Goal: Task Accomplishment & Management: Manage account settings

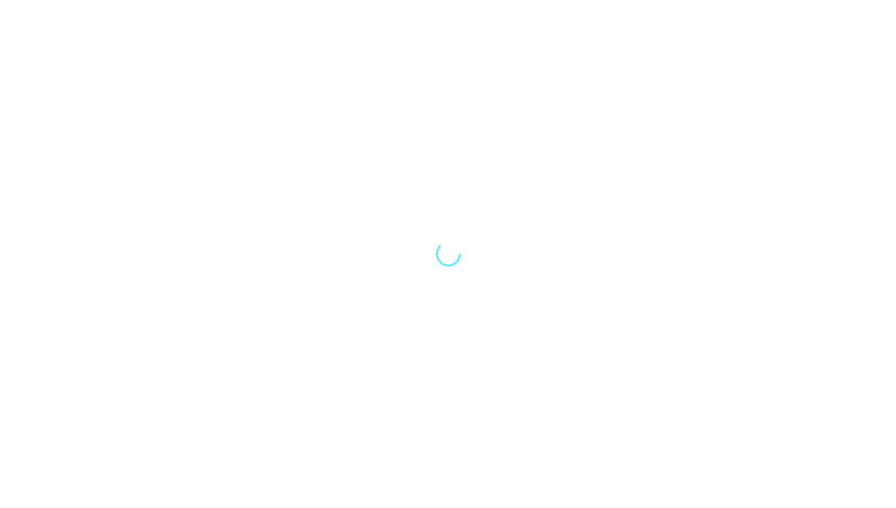
select select "Song"
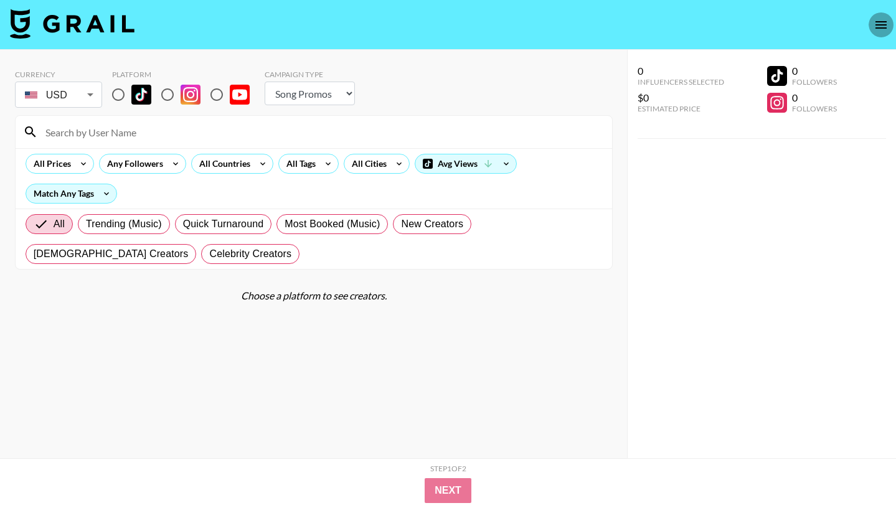
click at [880, 28] on icon "open drawer" at bounding box center [881, 24] width 15 height 15
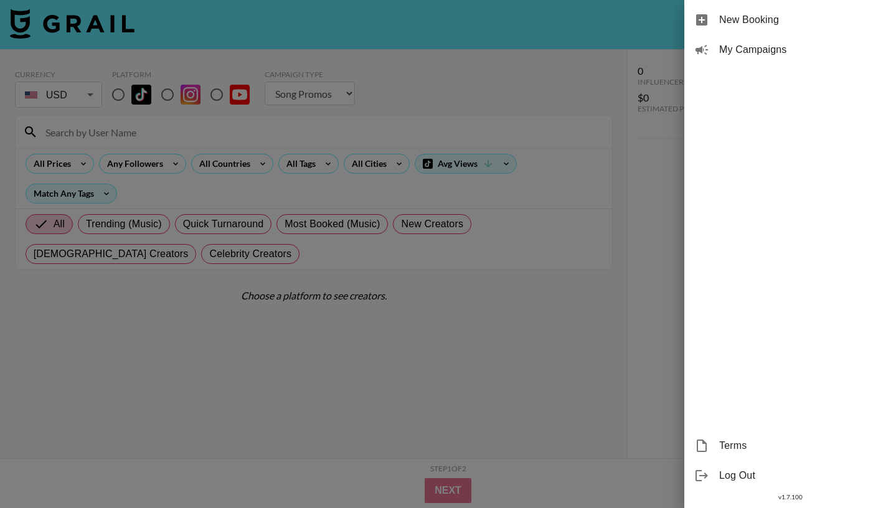
click at [713, 471] on div "Log Out" at bounding box center [791, 476] width 212 height 30
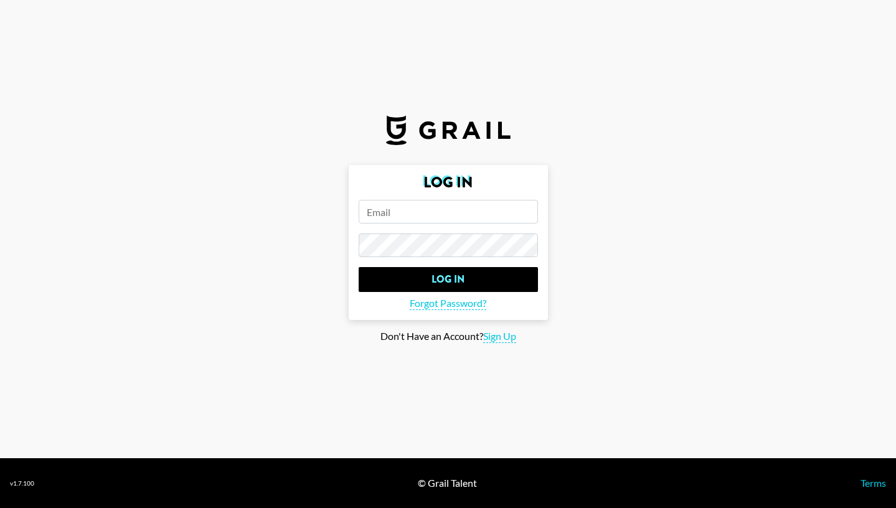
click at [429, 206] on input "email" at bounding box center [448, 212] width 179 height 24
click at [429, 214] on input "email" at bounding box center [448, 212] width 179 height 24
type input "ariel.roache@grail-talent.com"
click at [359, 267] on input "Log In" at bounding box center [448, 279] width 179 height 25
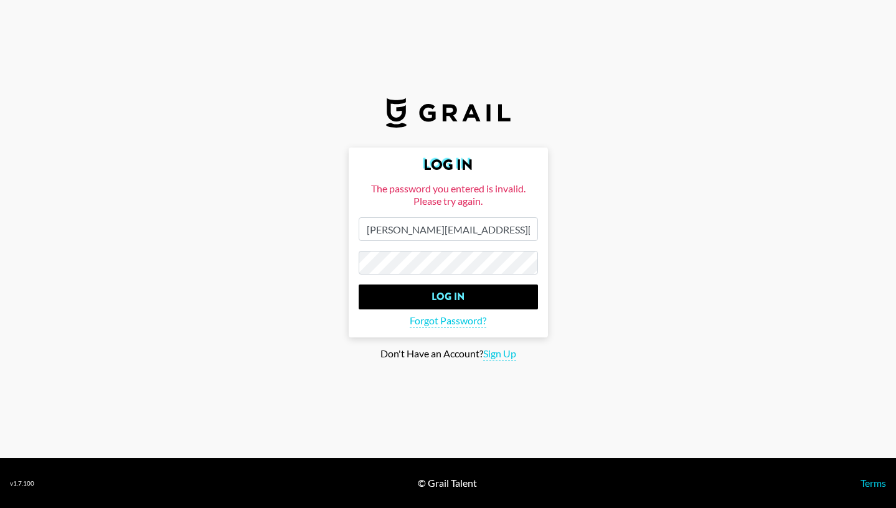
click at [359, 285] on input "Log In" at bounding box center [448, 297] width 179 height 25
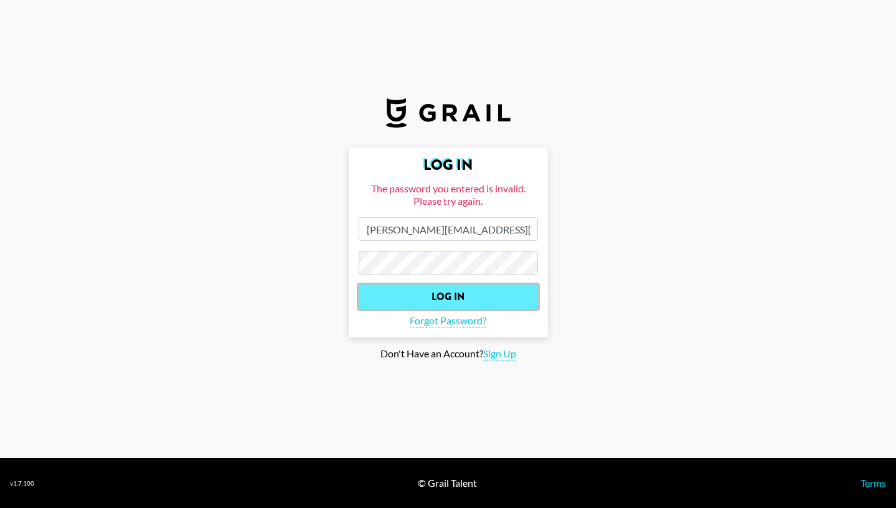
click at [481, 301] on input "Log In" at bounding box center [448, 297] width 179 height 25
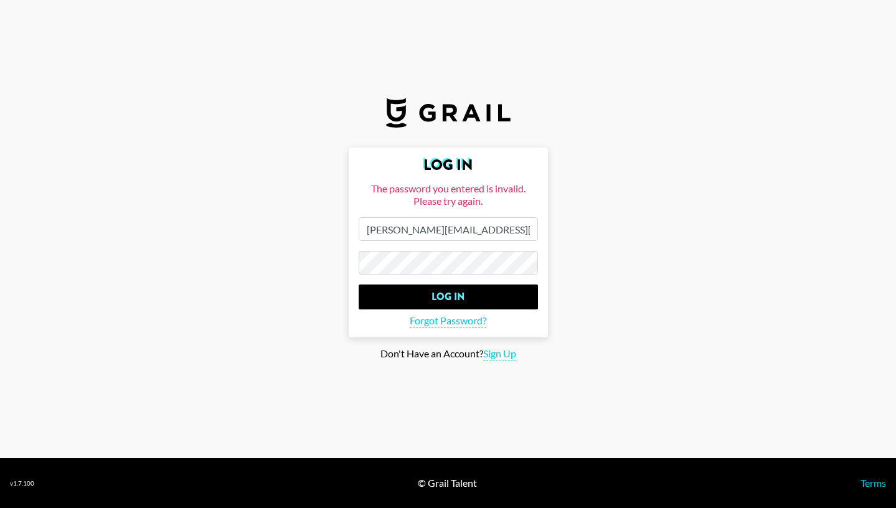
click at [359, 285] on input "Log In" at bounding box center [448, 297] width 179 height 25
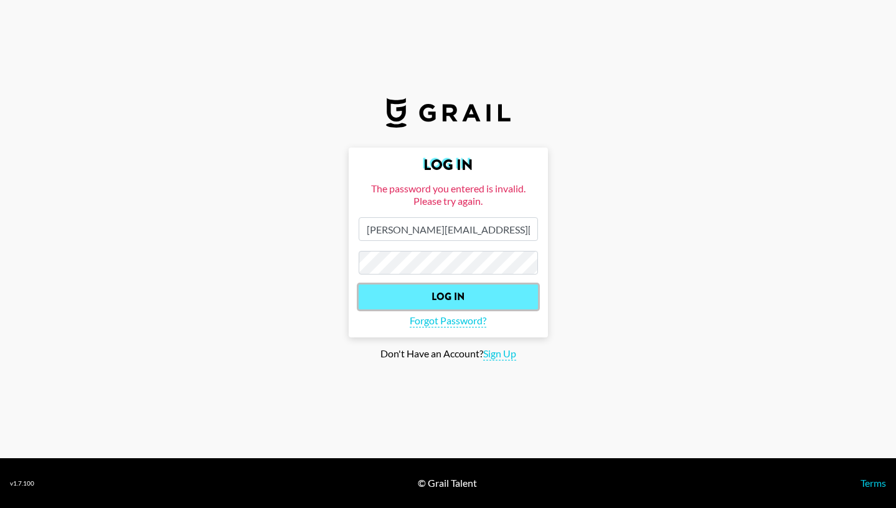
click at [471, 298] on input "Log In" at bounding box center [448, 297] width 179 height 25
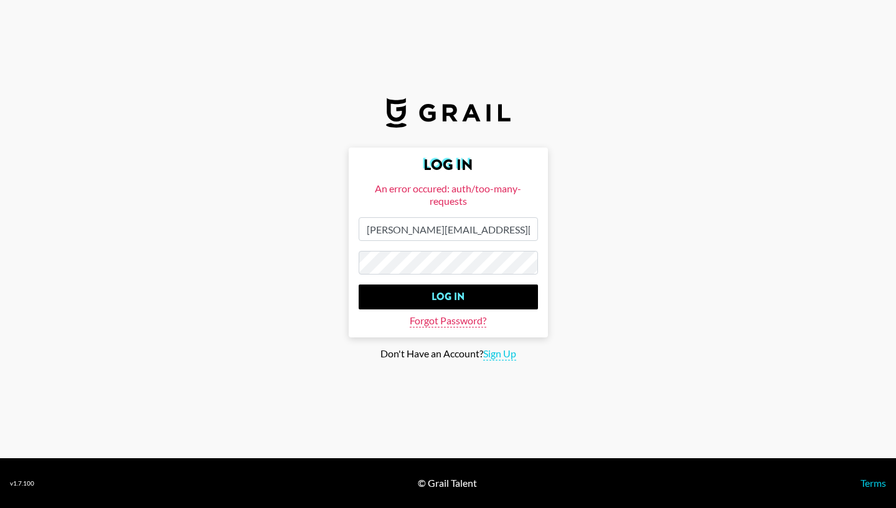
click at [465, 322] on span "Forgot Password?" at bounding box center [448, 321] width 77 height 13
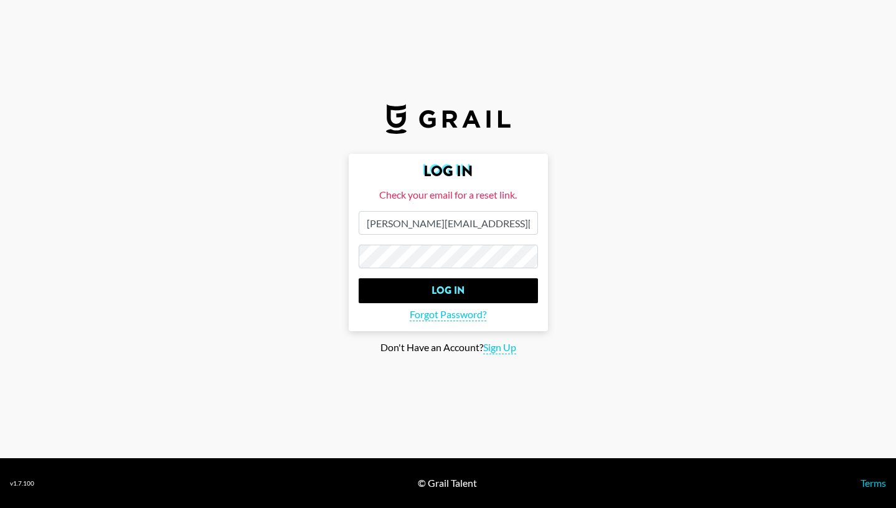
click at [410, 239] on form "Log In Check your email for a reset link. ariel.roache@grail-talent.com Log In …" at bounding box center [448, 243] width 199 height 178
click at [359, 278] on input "Log In" at bounding box center [448, 290] width 179 height 25
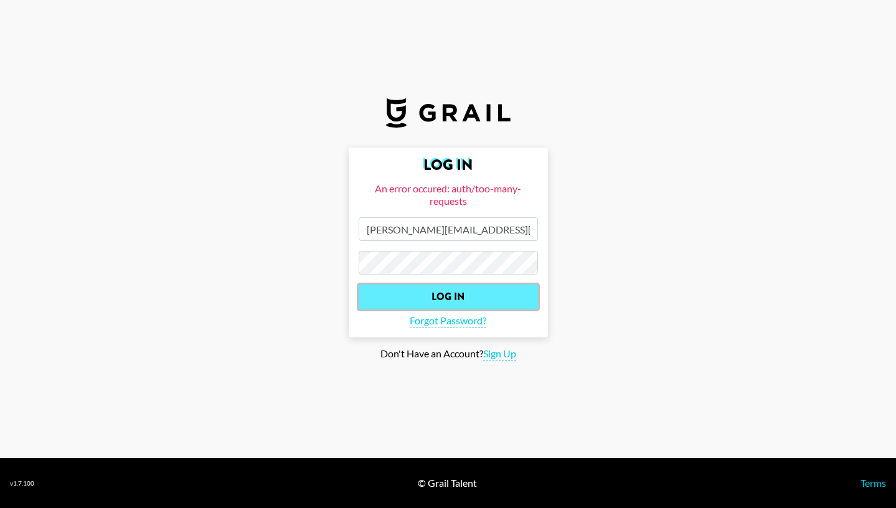
click at [415, 296] on input "Log In" at bounding box center [448, 297] width 179 height 25
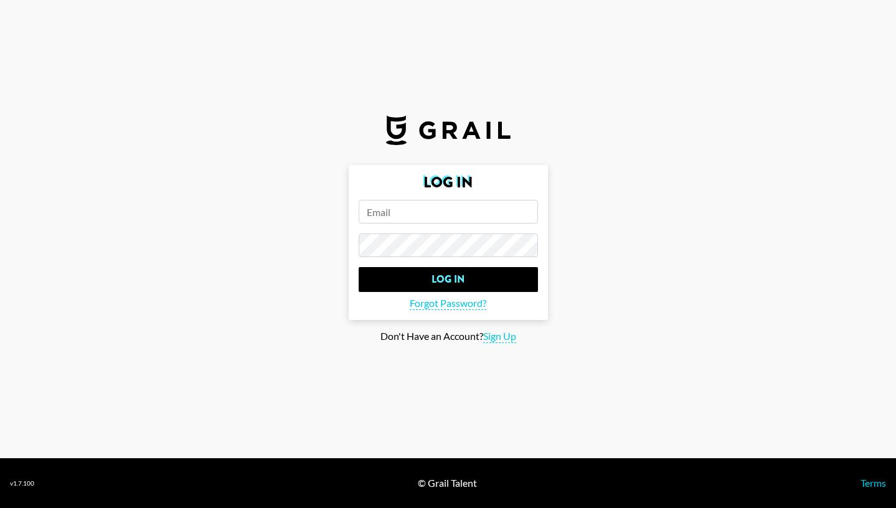
click at [455, 214] on input "email" at bounding box center [448, 212] width 179 height 24
click at [434, 212] on input "email" at bounding box center [448, 212] width 179 height 24
type input "[PERSON_NAME][EMAIL_ADDRESS][PERSON_NAME][DOMAIN_NAME]"
click at [359, 267] on input "Log In" at bounding box center [448, 279] width 179 height 25
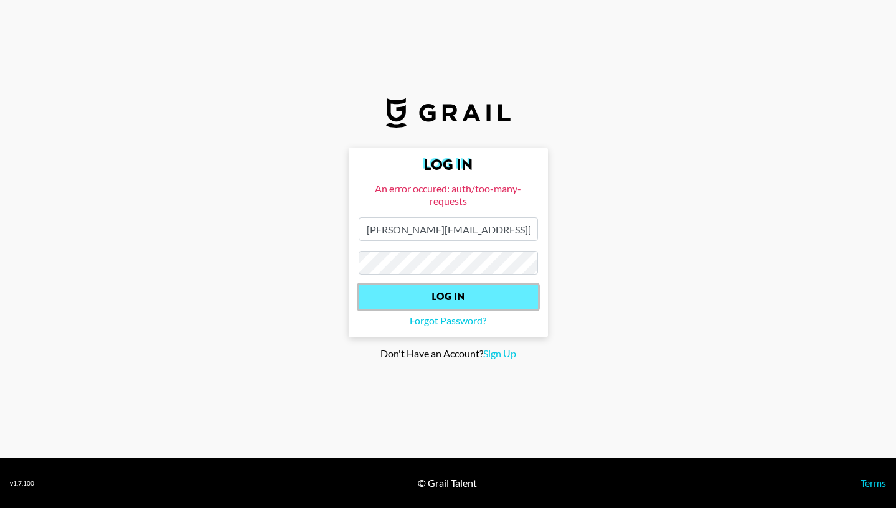
click at [471, 298] on input "Log In" at bounding box center [448, 297] width 179 height 25
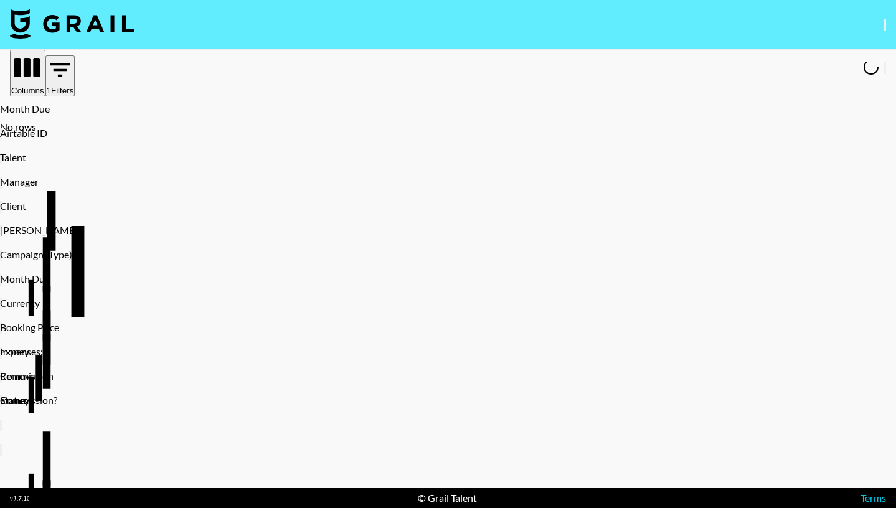
click at [75, 75] on button "1 Filters" at bounding box center [60, 75] width 30 height 41
select select "managerIds"
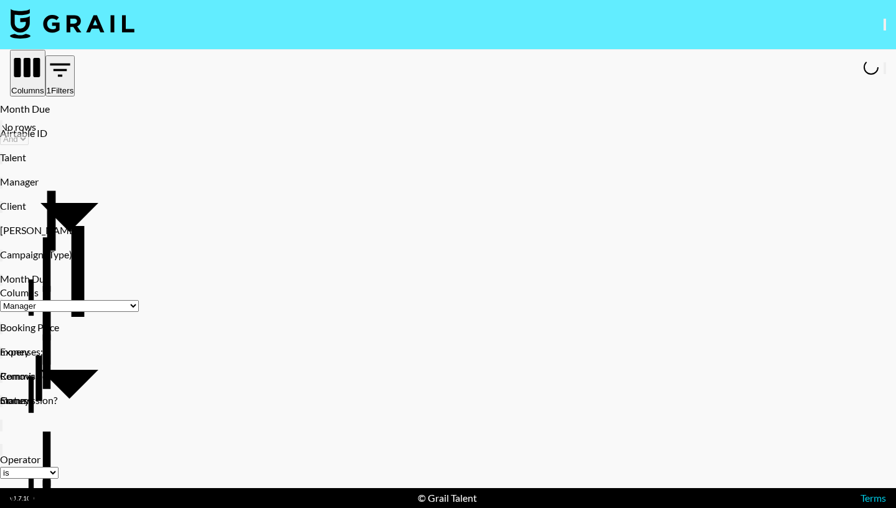
type input "ariel"
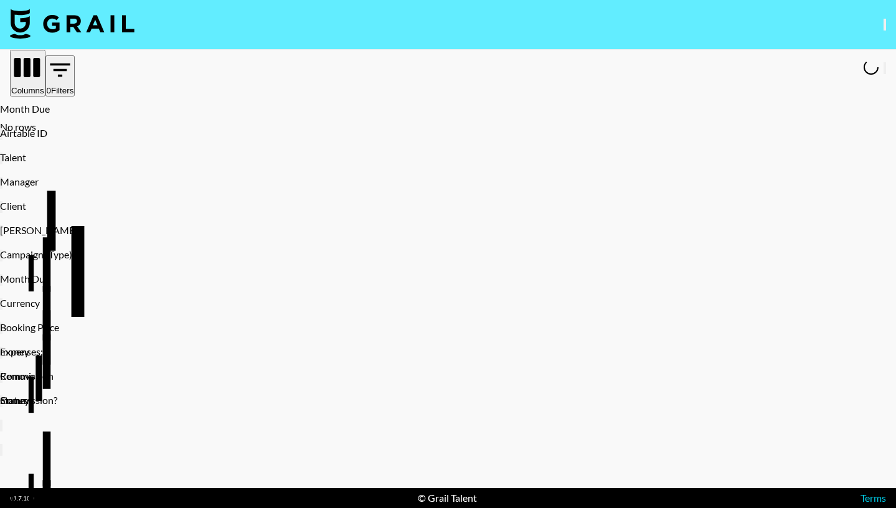
click at [885, 27] on icon "open drawer" at bounding box center [885, 27] width 0 height 0
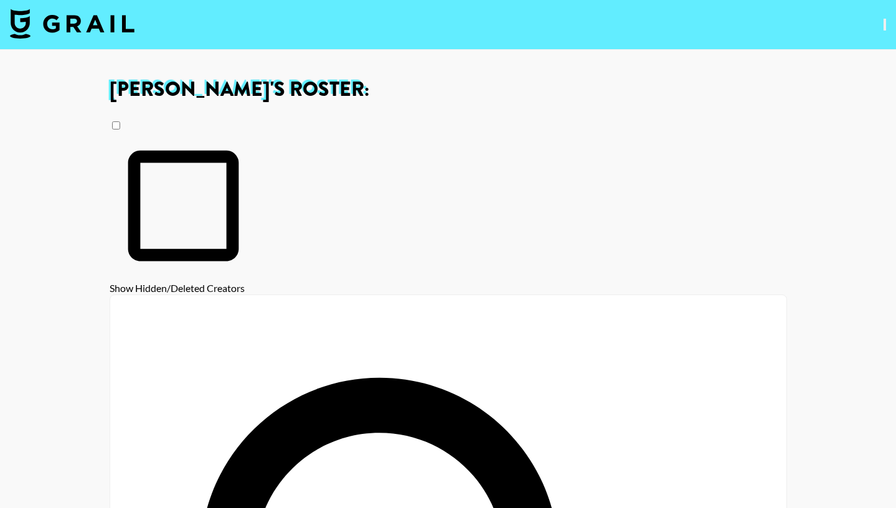
click at [885, 27] on icon "open drawer" at bounding box center [885, 27] width 0 height 0
